Goal: Transaction & Acquisition: Register for event/course

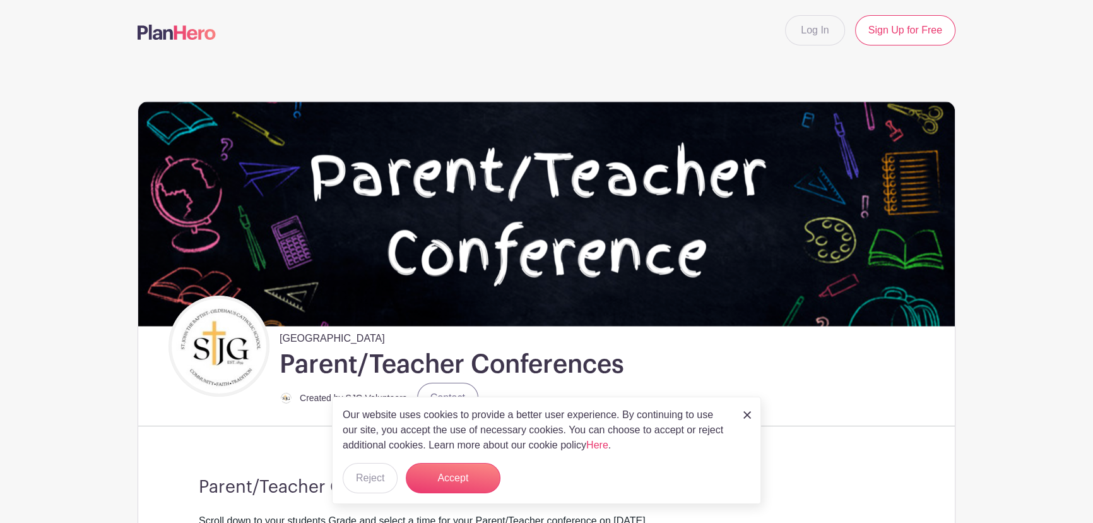
click at [746, 417] on img at bounding box center [748, 415] width 8 height 8
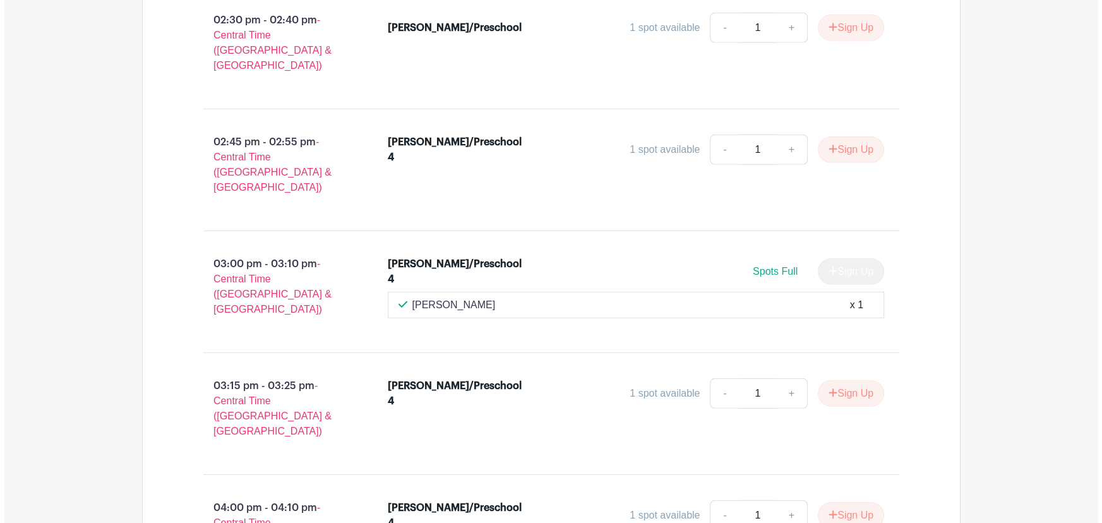
scroll to position [4534, 0]
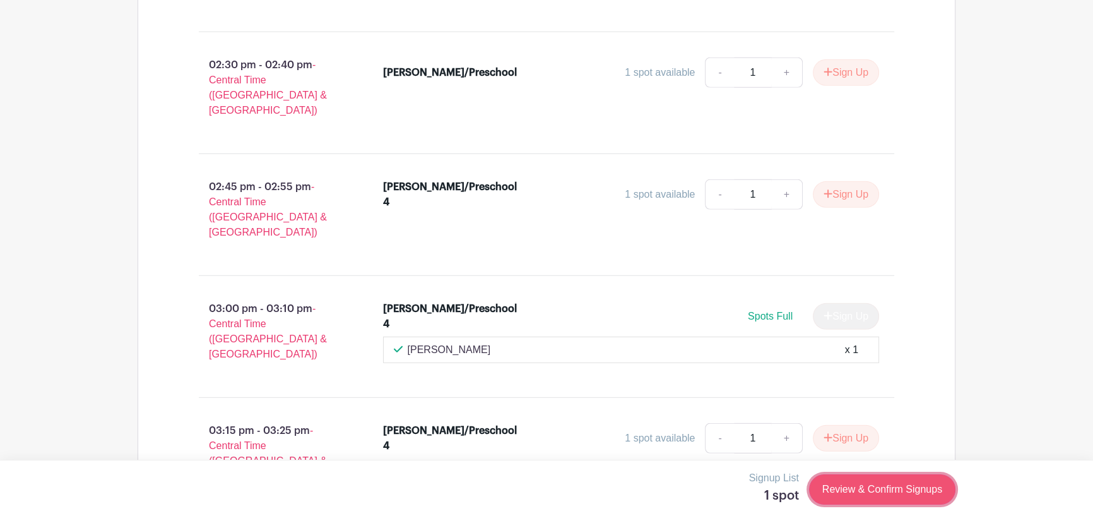
click at [883, 492] on link "Review & Confirm Signups" at bounding box center [882, 489] width 146 height 30
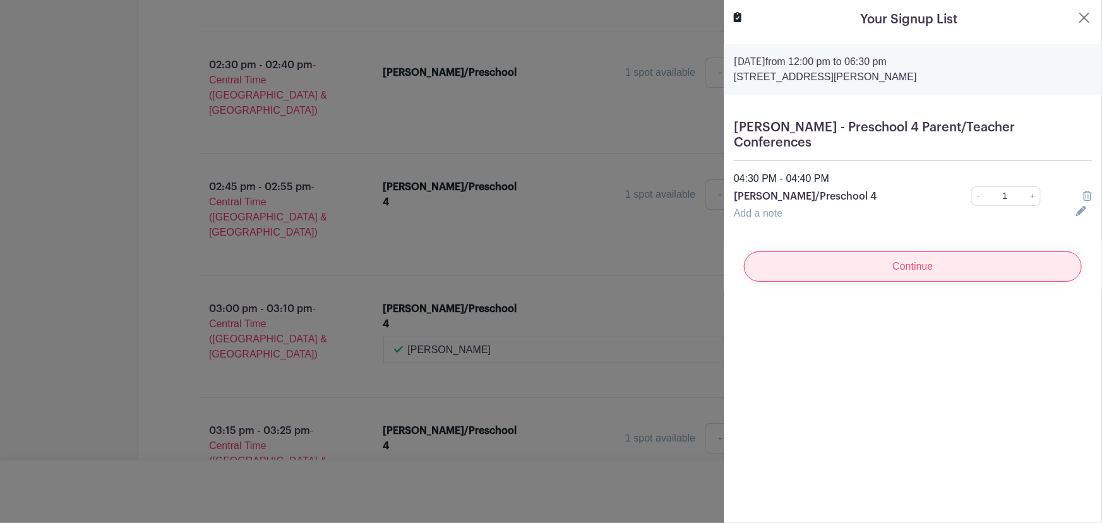
click at [871, 251] on input "Continue" at bounding box center [913, 266] width 338 height 30
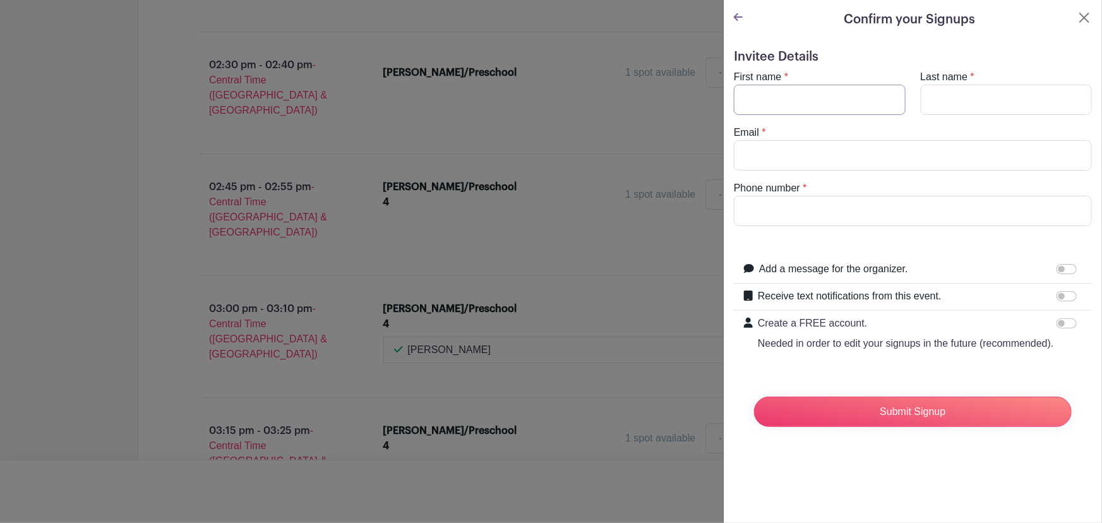
click at [756, 86] on input "First name" at bounding box center [820, 100] width 172 height 30
type input "Katelynn"
type input "[PERSON_NAME]"
type input "[EMAIL_ADDRESS][DOMAIN_NAME]"
type input "6363579671"
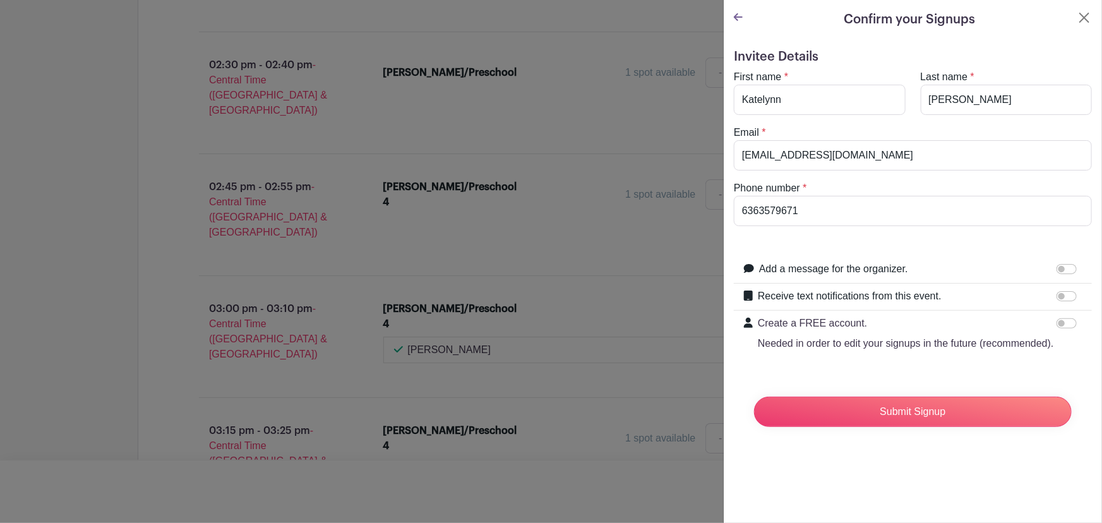
click at [1068, 294] on div at bounding box center [1068, 296] width 25 height 15
click at [1064, 295] on input "Receive text notifications from this event." at bounding box center [1066, 296] width 20 height 10
checkbox input "true"
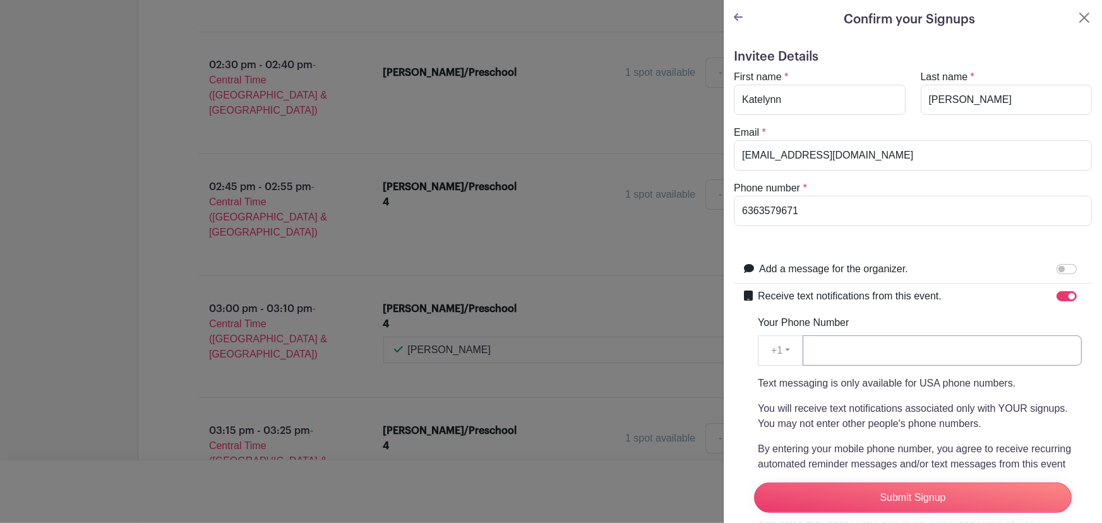
click at [821, 357] on input "Your Phone Number" at bounding box center [941, 350] width 279 height 30
type input "6363579671"
click at [879, 309] on div "Receive text notifications from this event. Your Phone Number +1 +1 6363579671 …" at bounding box center [920, 416] width 324 height 254
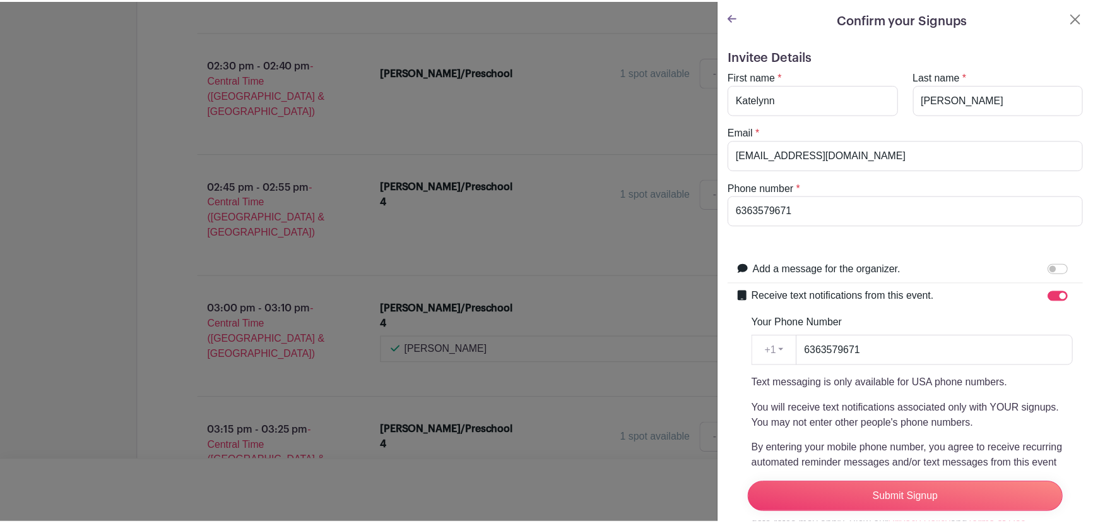
scroll to position [194, 0]
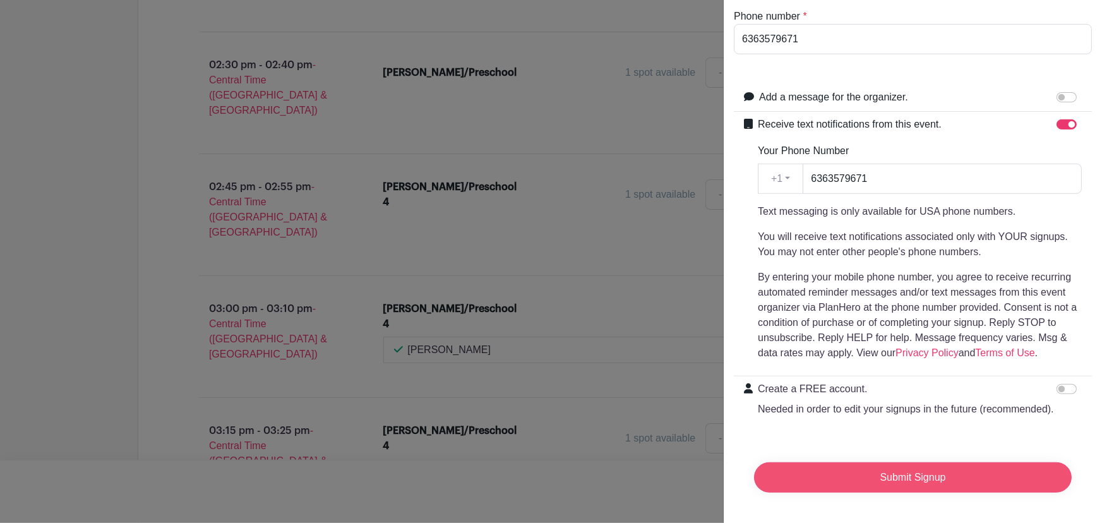
click at [864, 470] on input "Submit Signup" at bounding box center [913, 477] width 318 height 30
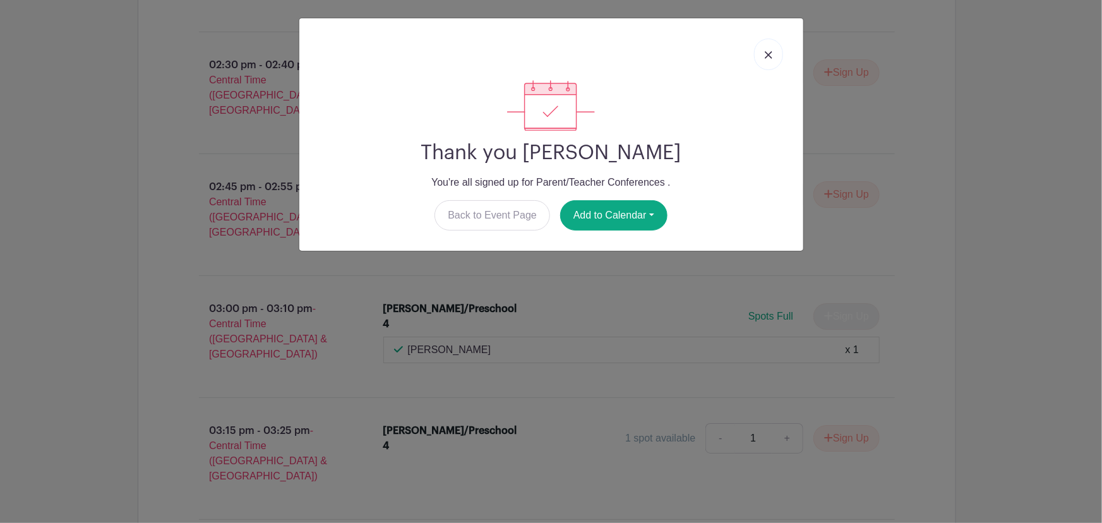
click at [770, 51] on link at bounding box center [768, 55] width 29 height 32
